Goal: Navigation & Orientation: Find specific page/section

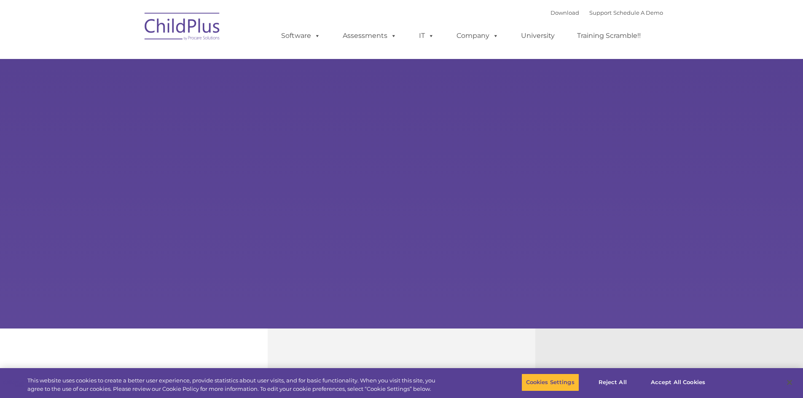
select select "MEDIUM"
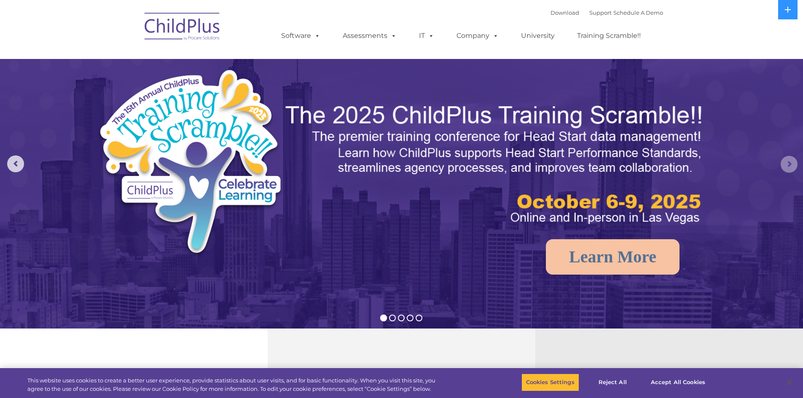
click at [788, 165] on rs-arrow at bounding box center [788, 164] width 17 height 17
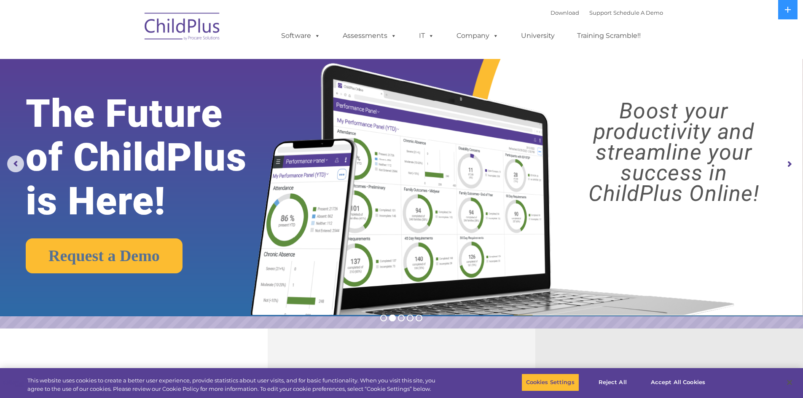
click at [177, 24] on img at bounding box center [182, 28] width 84 height 42
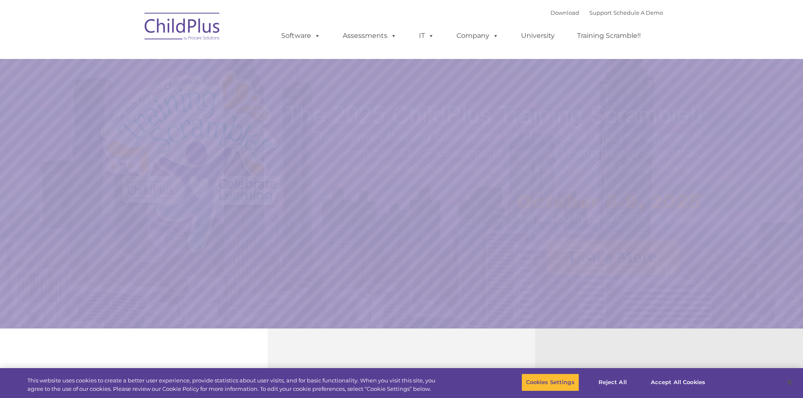
select select "MEDIUM"
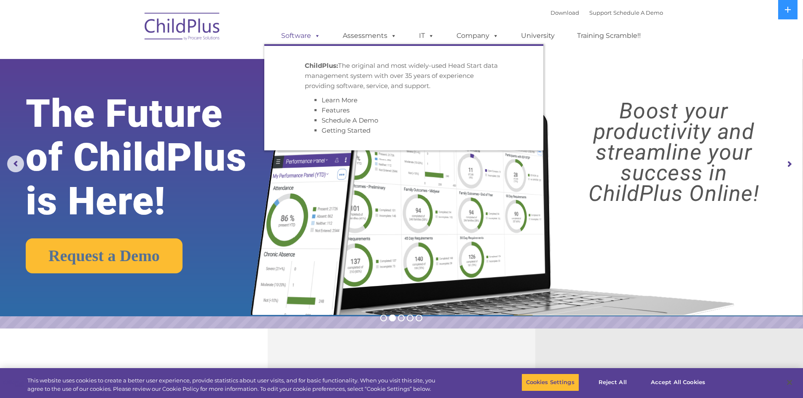
click at [316, 35] on span at bounding box center [315, 36] width 9 height 8
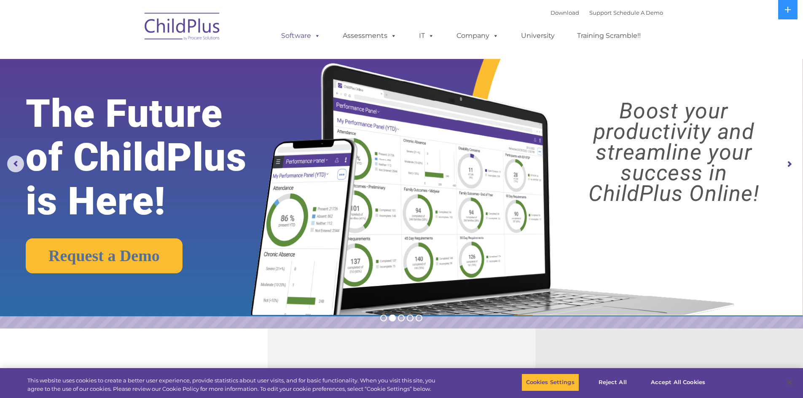
click at [316, 35] on span at bounding box center [315, 36] width 9 height 8
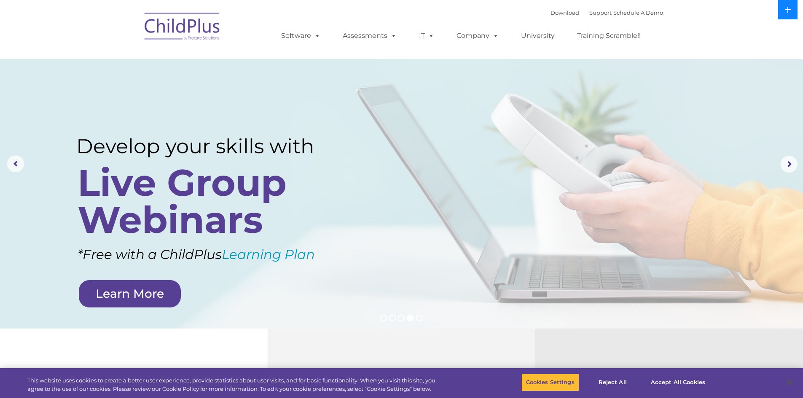
click at [789, 9] on icon at bounding box center [787, 10] width 6 height 6
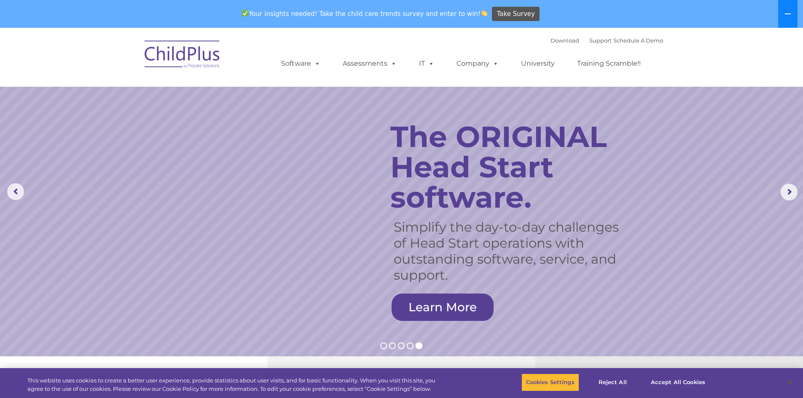
click at [786, 11] on icon at bounding box center [787, 14] width 7 height 7
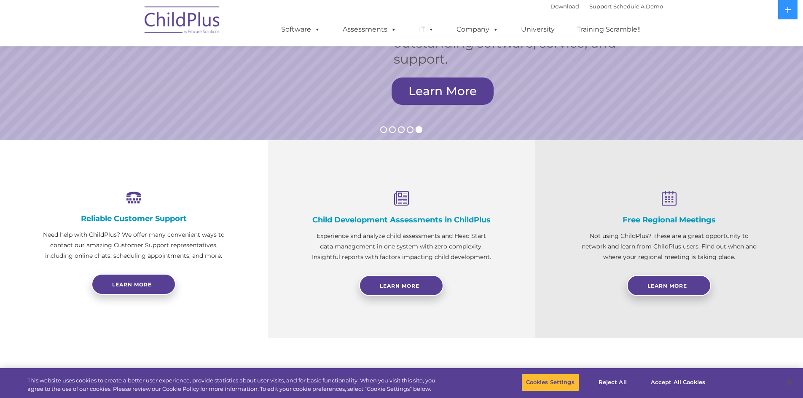
scroll to position [190, 0]
